Goal: Check status

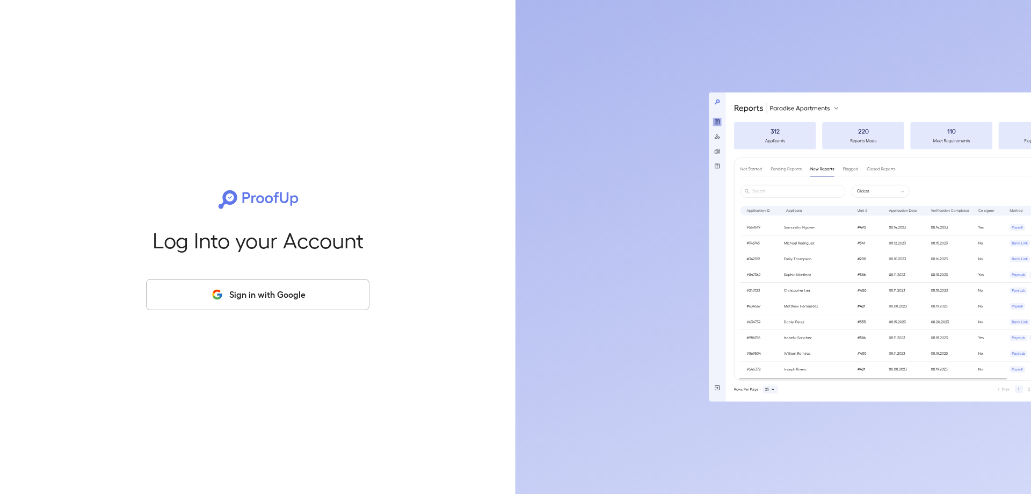
click at [305, 290] on button "Sign in with Google" at bounding box center [257, 294] width 223 height 31
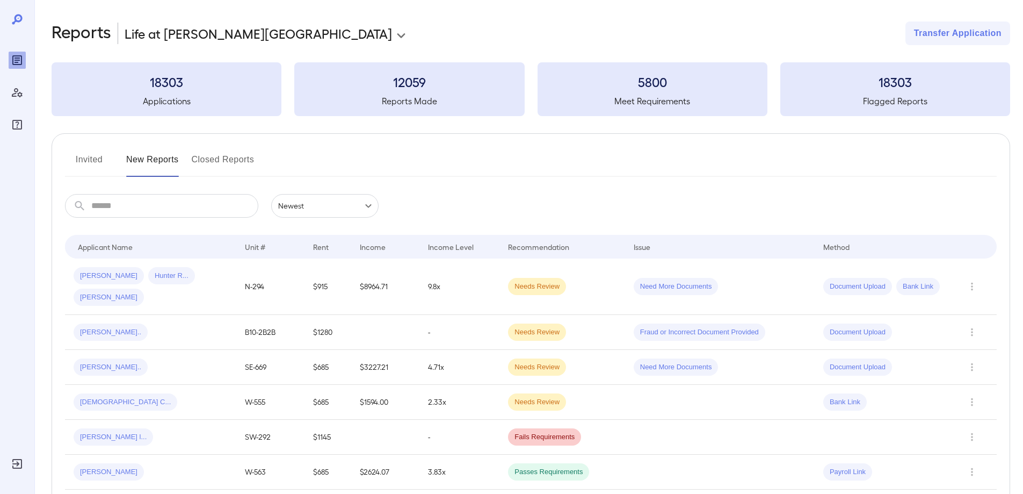
click at [192, 211] on input "text" at bounding box center [174, 206] width 167 height 24
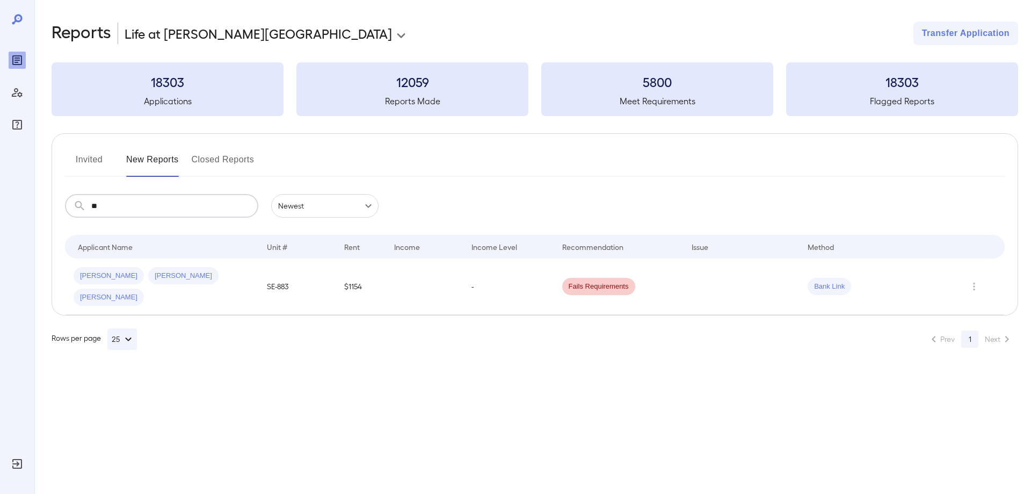
type input "*"
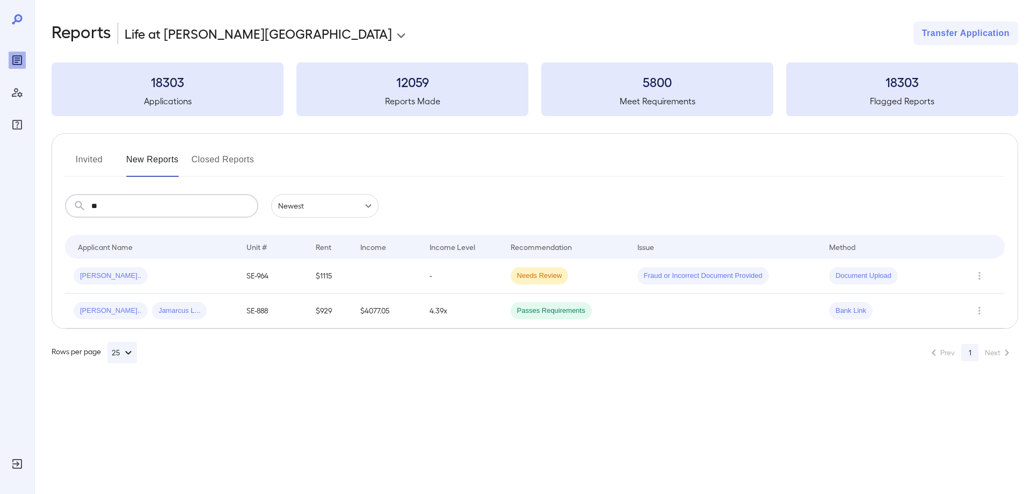
type input "*"
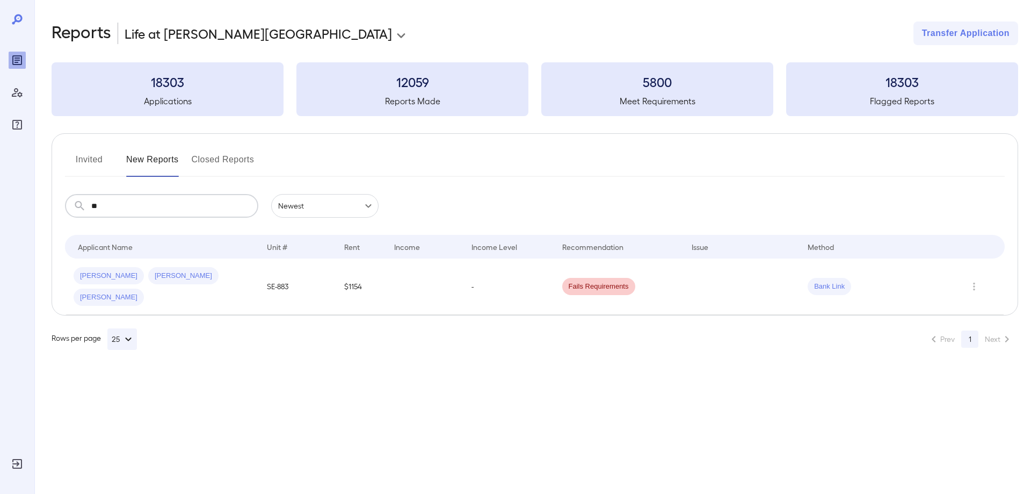
type input "*"
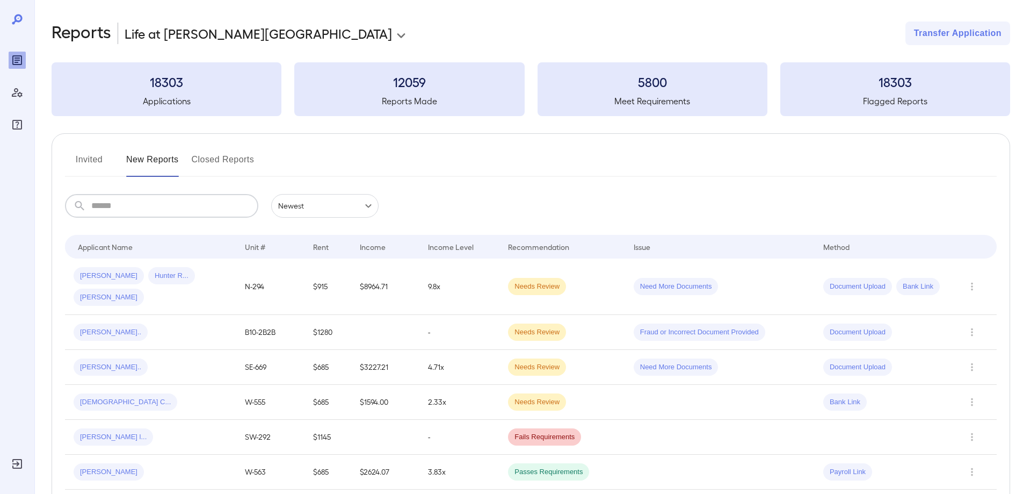
click at [90, 157] on button "Invited" at bounding box center [89, 164] width 48 height 26
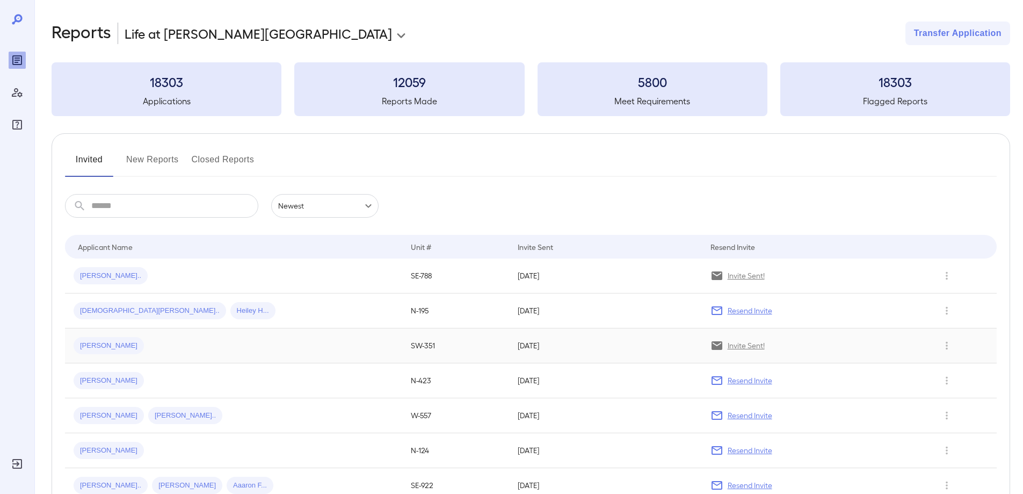
click at [98, 350] on span "[PERSON_NAME]" at bounding box center [109, 346] width 70 height 10
